Goal: Transaction & Acquisition: Purchase product/service

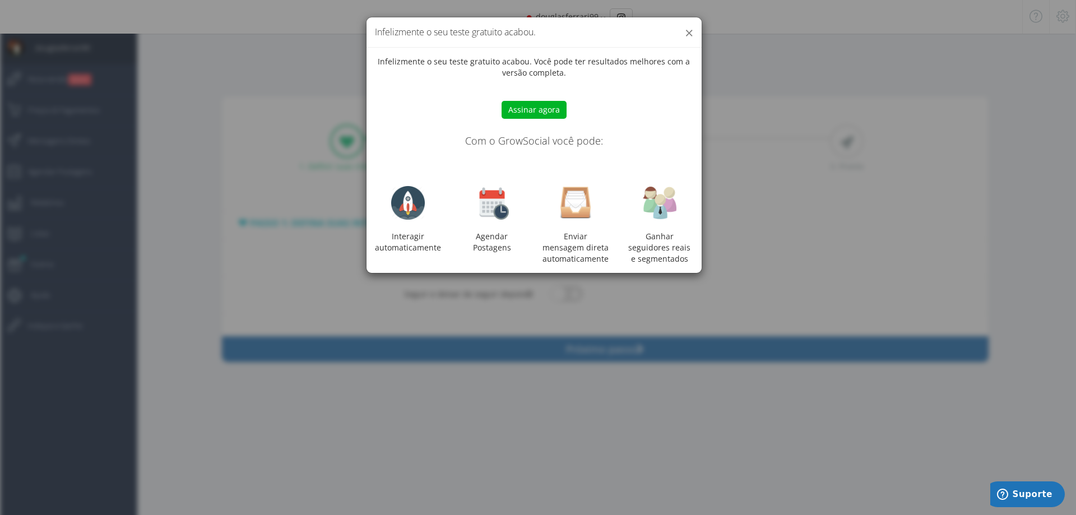
click at [690, 31] on button "×" at bounding box center [689, 32] width 8 height 15
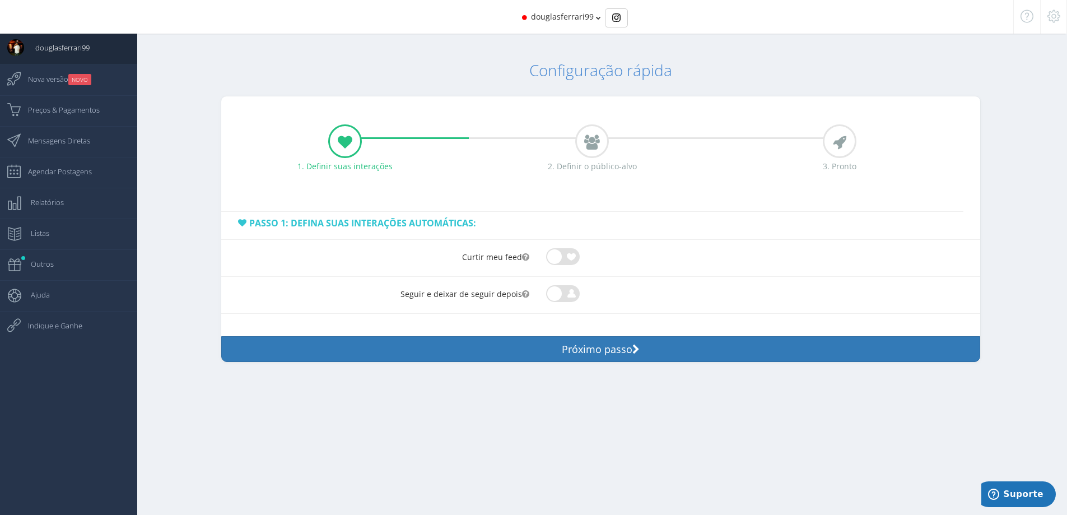
click at [556, 289] on span at bounding box center [563, 293] width 34 height 11
click at [546, 285] on input "checkbox" at bounding box center [546, 285] width 0 height 0
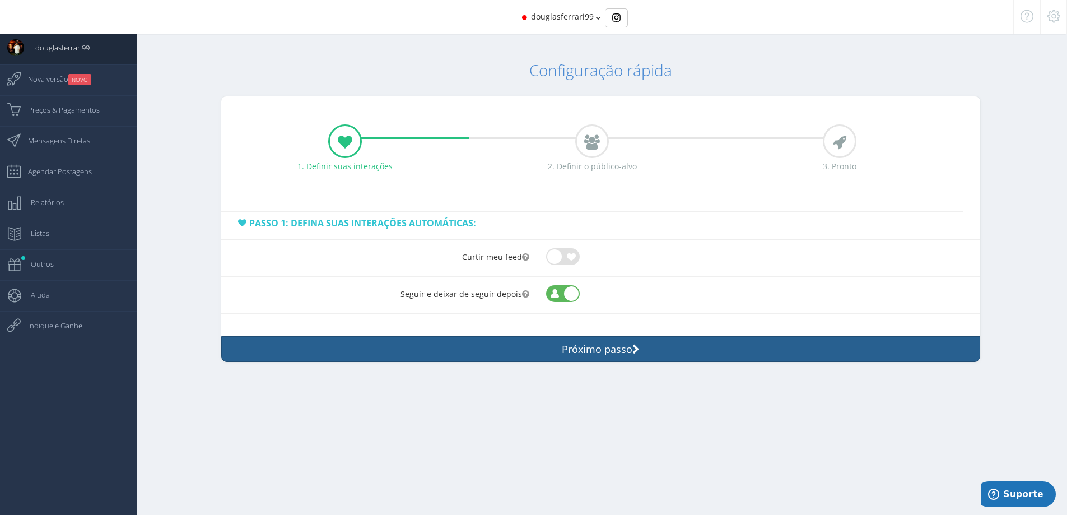
click at [568, 349] on button "Próximo passo" at bounding box center [600, 349] width 759 height 26
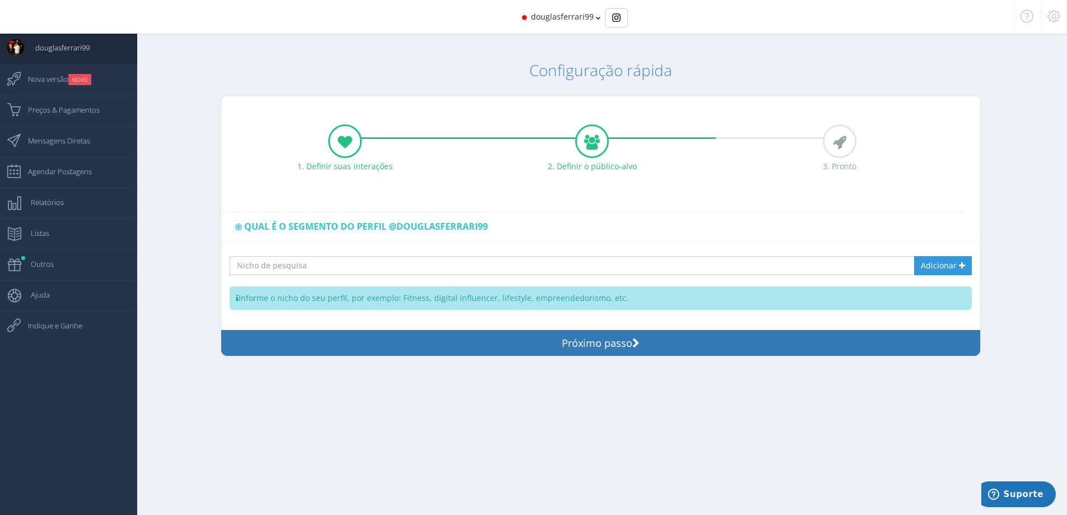
click at [346, 264] on input "text" at bounding box center [563, 265] width 666 height 19
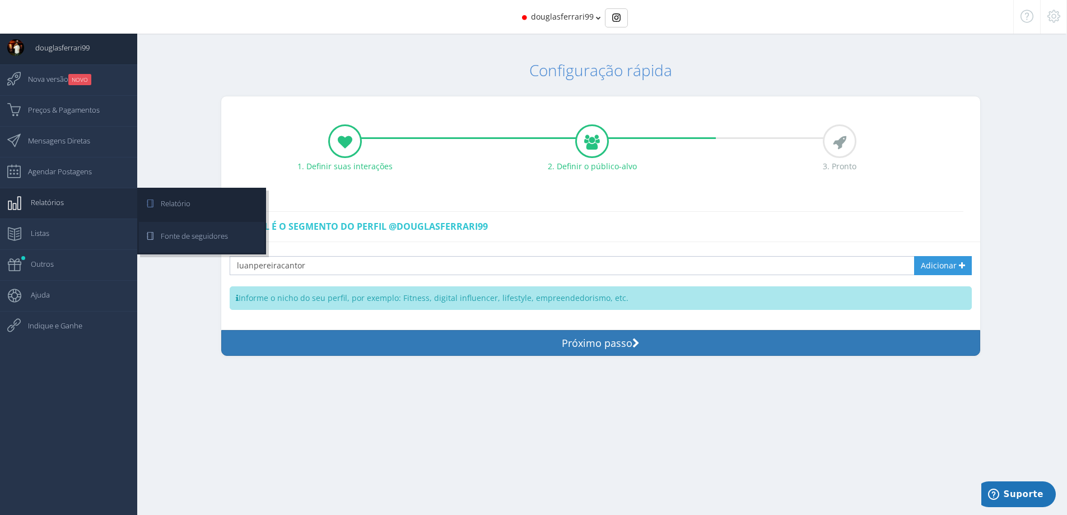
type input "luanpereiracantor"
click at [196, 241] on span "Fonte de seguidores" at bounding box center [189, 236] width 78 height 28
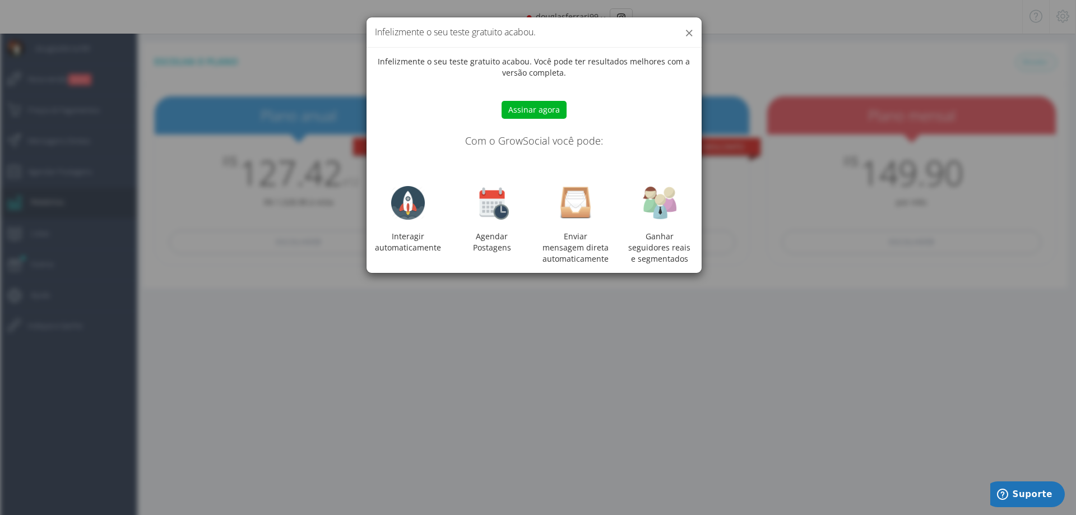
click at [685, 34] on button "×" at bounding box center [689, 32] width 8 height 15
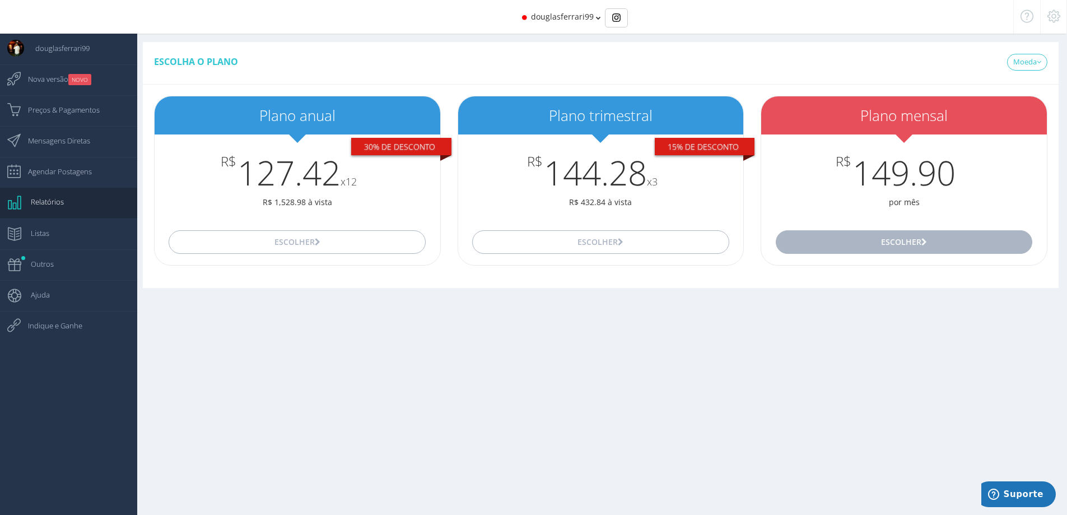
click at [861, 239] on button "Escolher" at bounding box center [904, 242] width 257 height 24
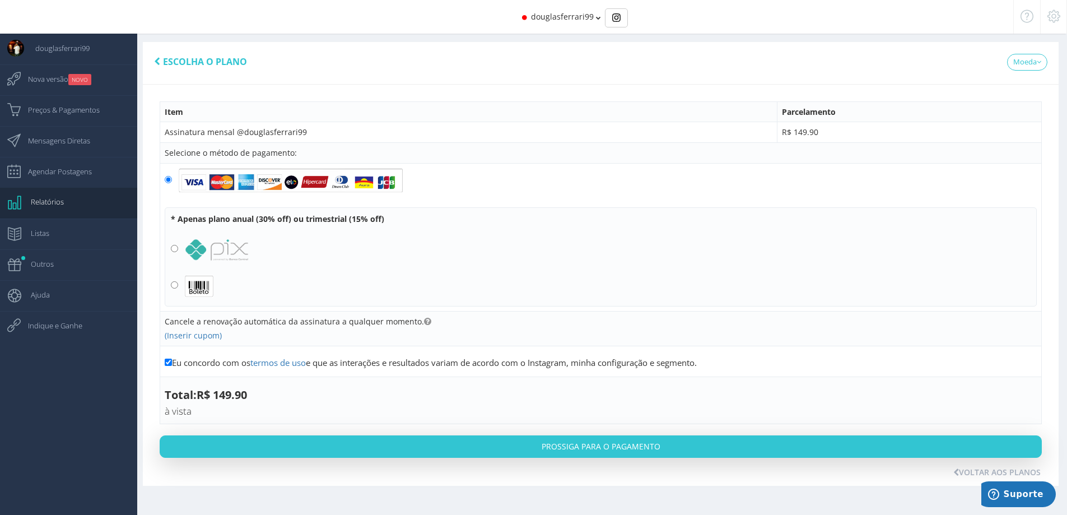
click at [201, 322] on label "Cancele a renovação automática da assinatura a qualquer momento." at bounding box center [298, 321] width 267 height 11
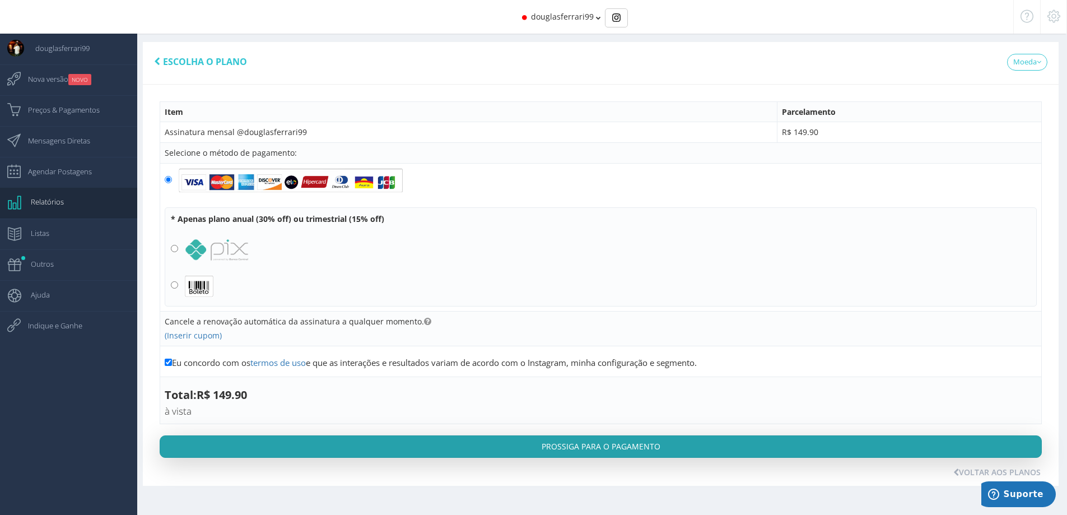
click at [779, 449] on button "Prossiga para o pagamento" at bounding box center [601, 446] width 882 height 22
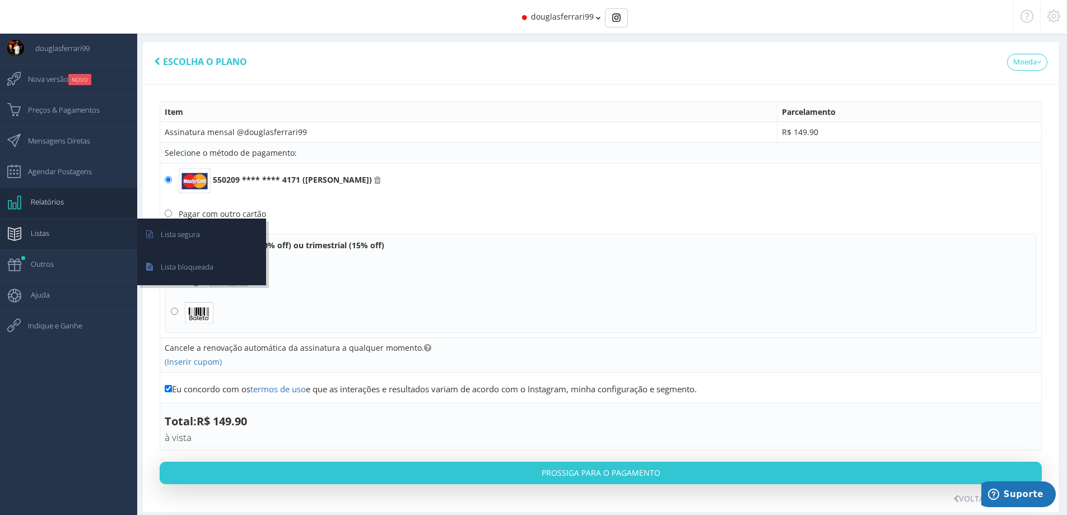
click at [72, 240] on link "Listas" at bounding box center [68, 234] width 137 height 31
click at [201, 267] on span "Lista bloqueada" at bounding box center [182, 267] width 64 height 28
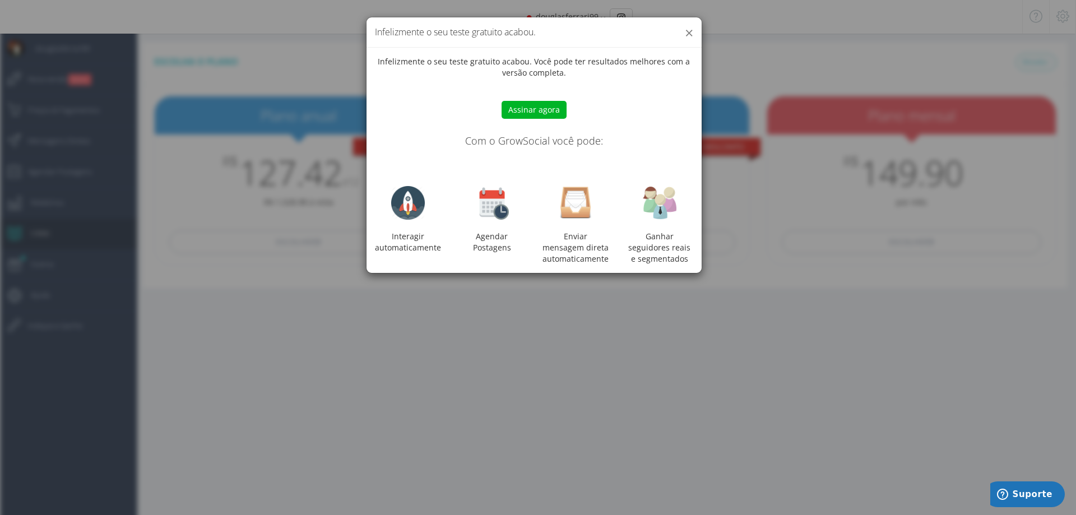
click at [690, 32] on button "×" at bounding box center [689, 32] width 8 height 15
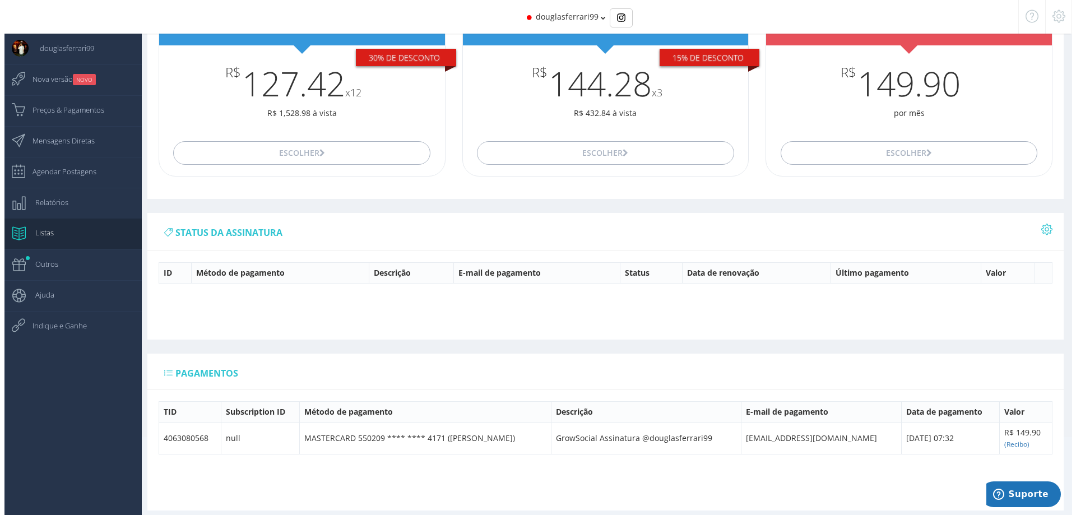
scroll to position [99, 0]
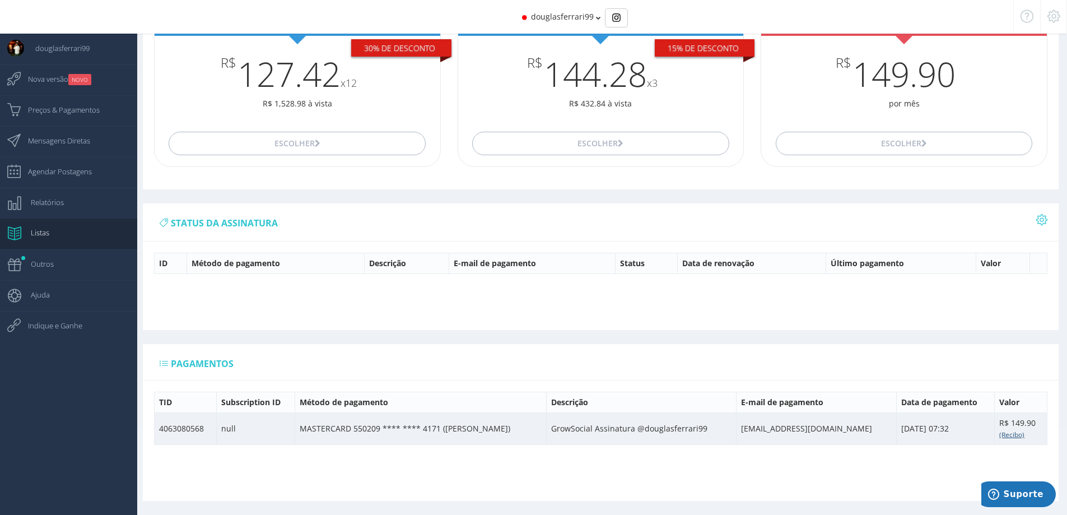
click at [1011, 433] on small "(Recibo)" at bounding box center [1012, 434] width 25 height 9
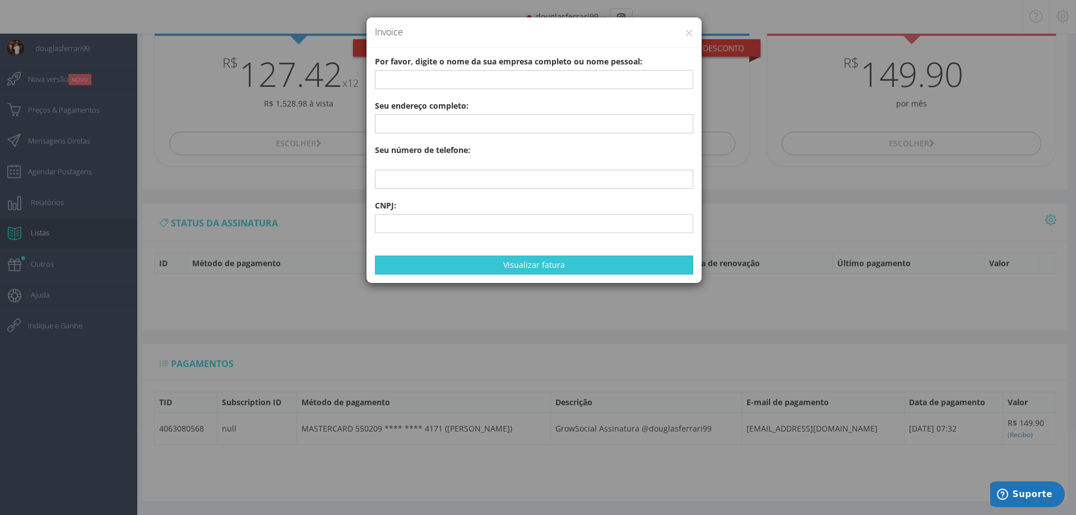
click at [694, 31] on div "× Invoice" at bounding box center [533, 32] width 335 height 30
click at [691, 32] on button "×" at bounding box center [689, 32] width 8 height 15
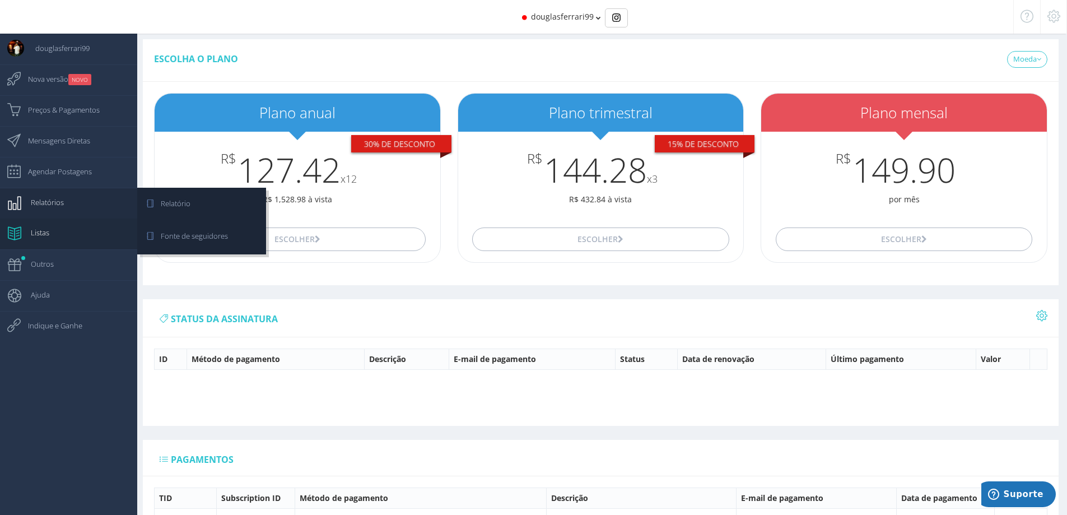
scroll to position [0, 0]
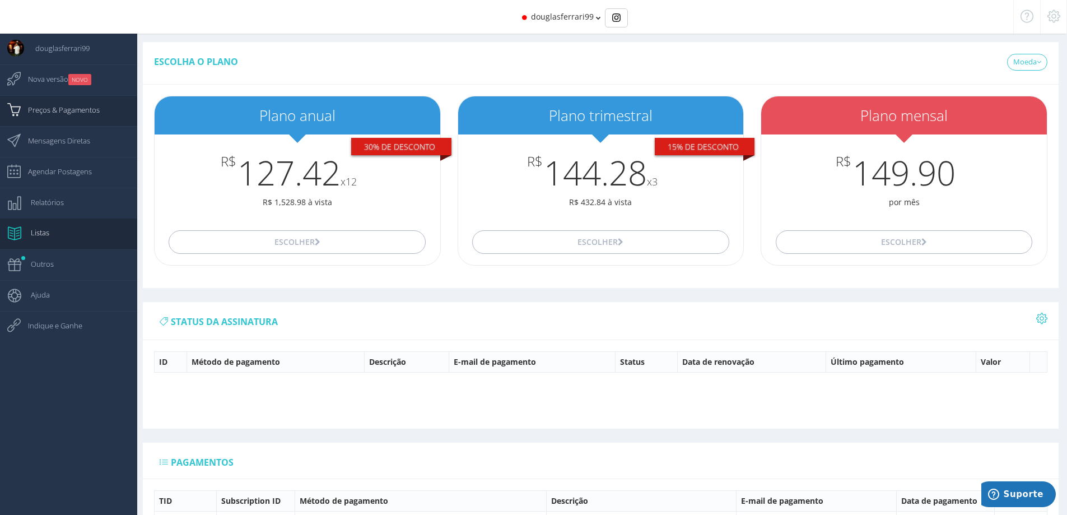
click at [57, 117] on span "Preços & Pagamentos" at bounding box center [58, 110] width 83 height 28
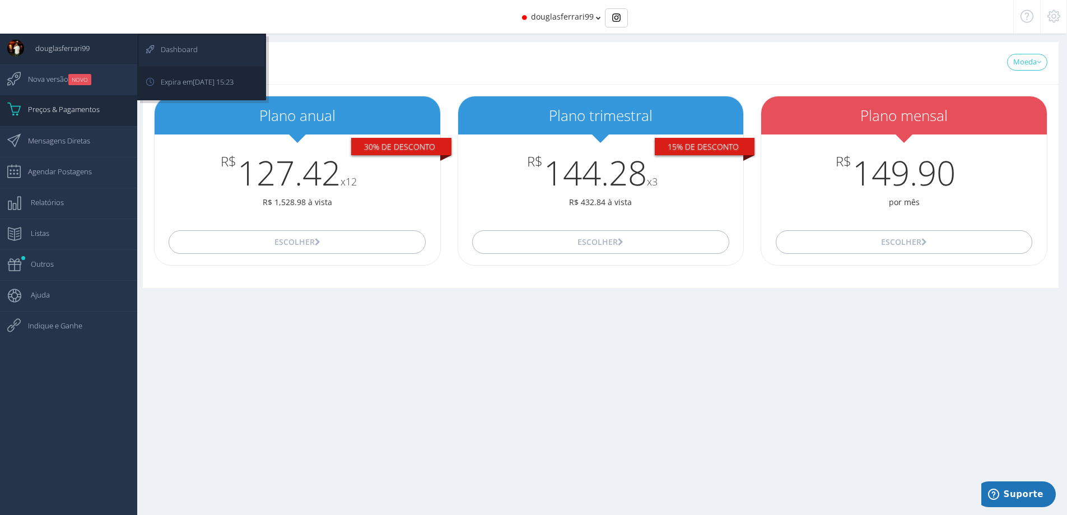
click at [166, 48] on span "Dashboard" at bounding box center [174, 49] width 48 height 28
click at [192, 75] on span "Expira em [DATE] 15:23" at bounding box center [192, 82] width 84 height 28
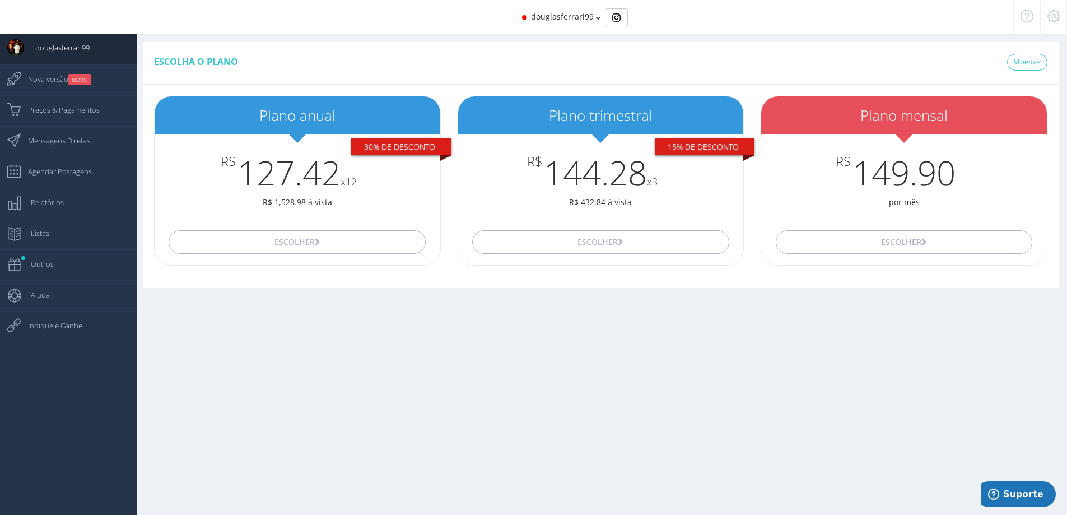
click at [592, 16] on span "douglasferrari99" at bounding box center [562, 16] width 63 height 11
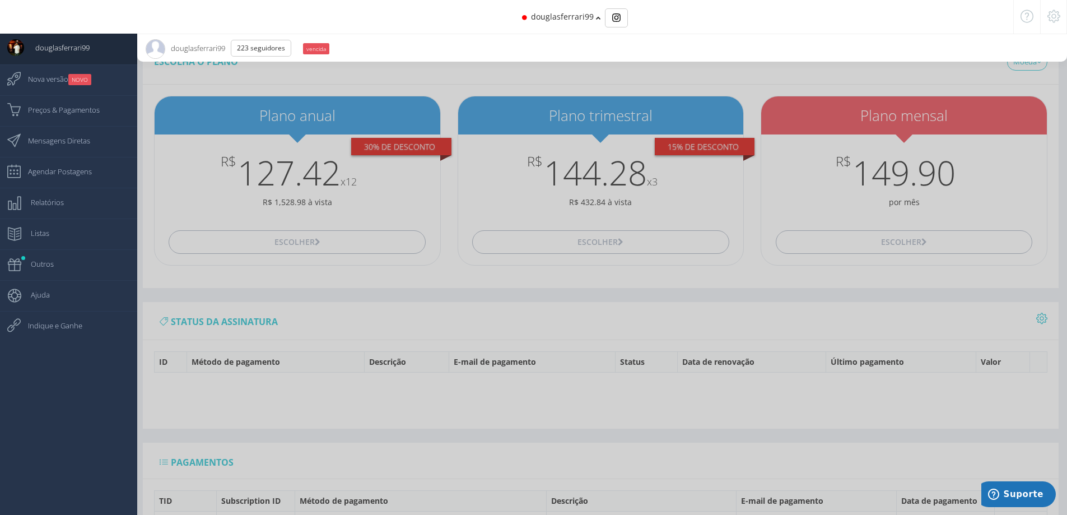
click at [587, 16] on span "douglasferrari99" at bounding box center [562, 16] width 63 height 11
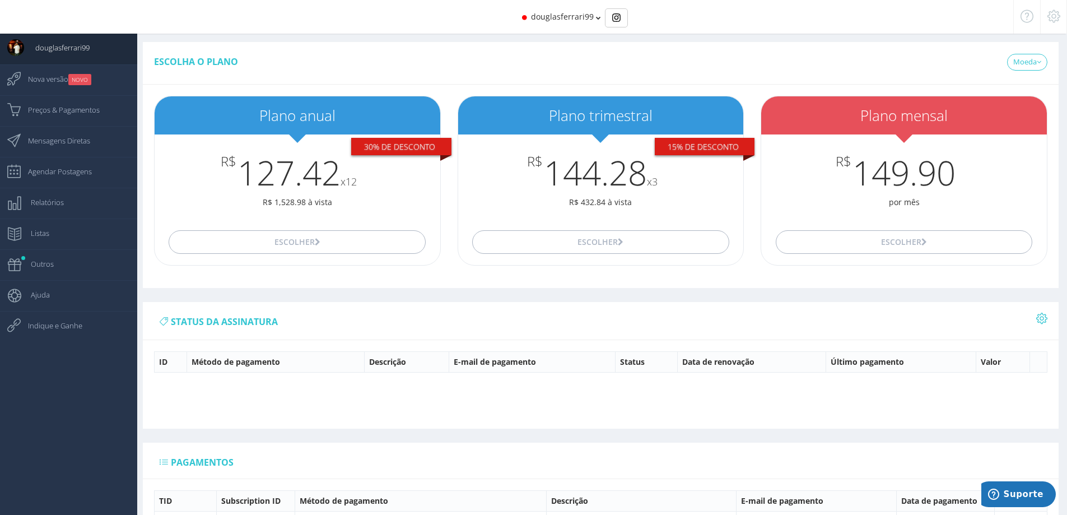
click at [1053, 18] on icon at bounding box center [1054, 16] width 13 height 8
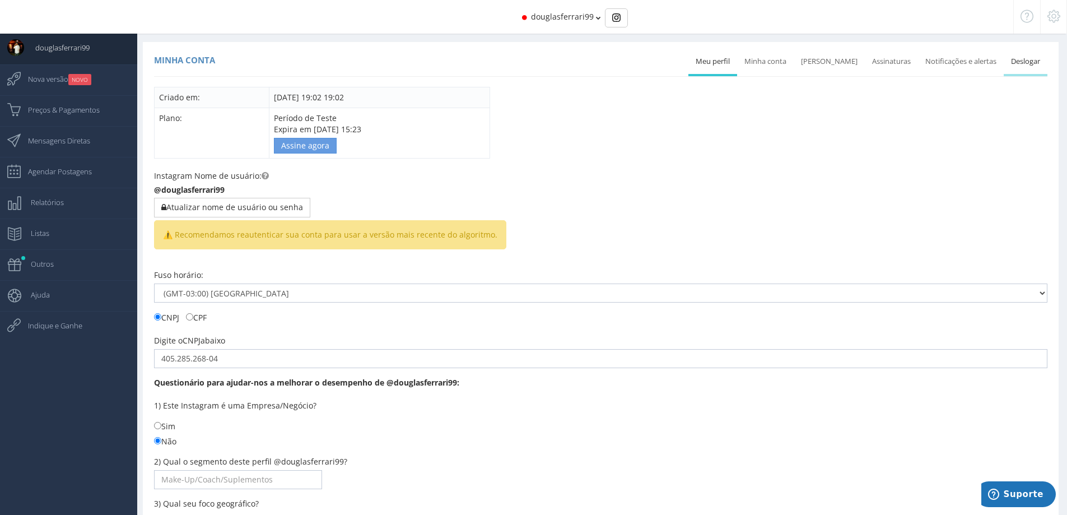
click at [1022, 58] on link "Deslogar" at bounding box center [1026, 61] width 44 height 25
